Goal: Task Accomplishment & Management: Complete application form

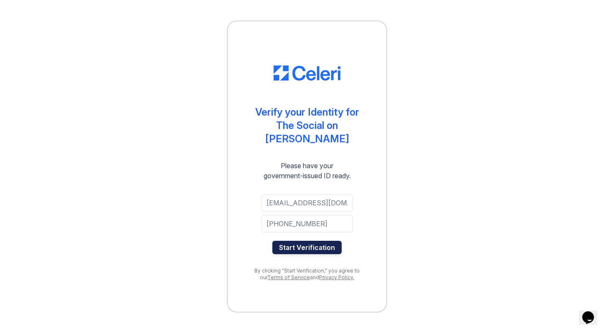
click at [311, 242] on button "Start Verification" at bounding box center [306, 247] width 69 height 13
